Goal: Information Seeking & Learning: Learn about a topic

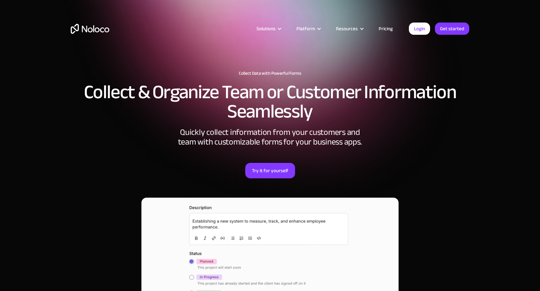
click at [386, 29] on link "Pricing" at bounding box center [386, 28] width 30 height 8
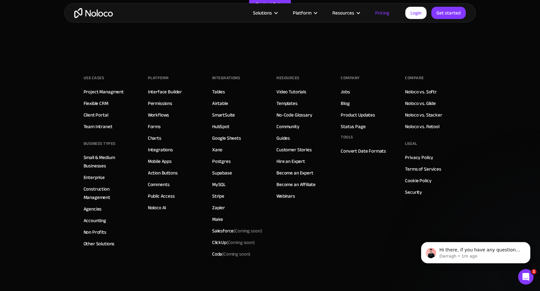
scroll to position [3189, 0]
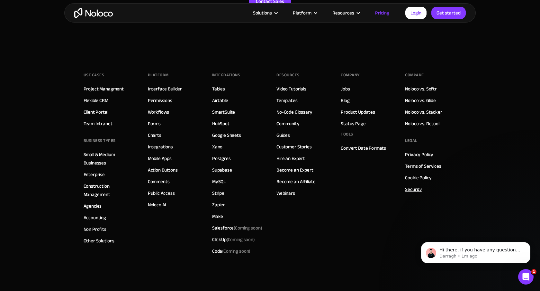
click at [418, 191] on link "Security" at bounding box center [413, 189] width 17 height 8
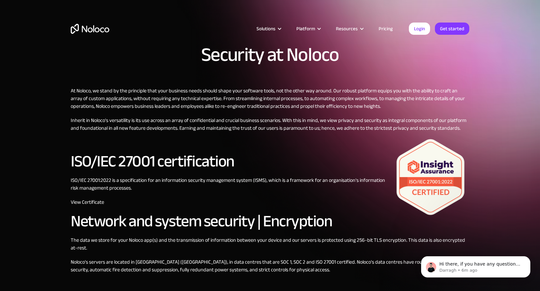
click at [384, 32] on link "Pricing" at bounding box center [386, 28] width 30 height 8
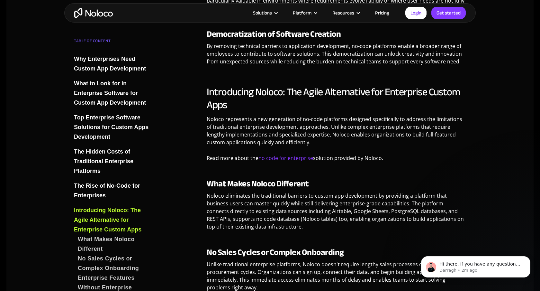
scroll to position [2315, 0]
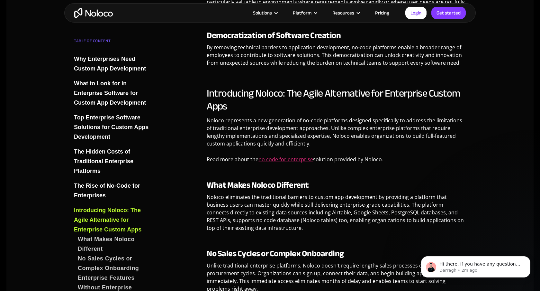
click at [274, 156] on link "no code for enterprise" at bounding box center [285, 159] width 55 height 7
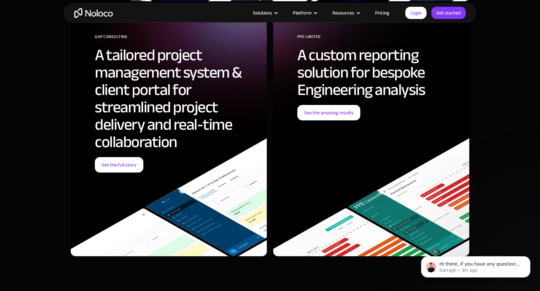
scroll to position [2447, 0]
